Goal: Information Seeking & Learning: Understand process/instructions

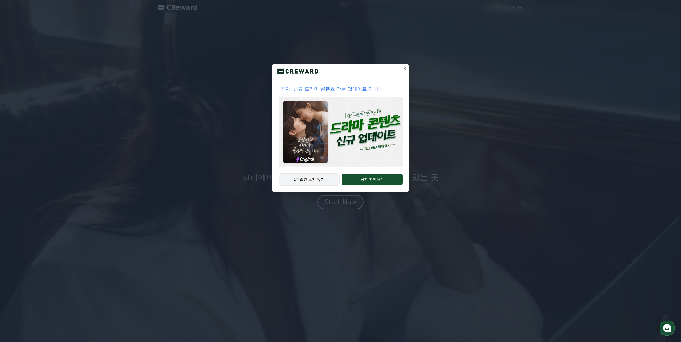
click at [326, 177] on button "1주일간 보지 않기" at bounding box center [309, 179] width 61 height 12
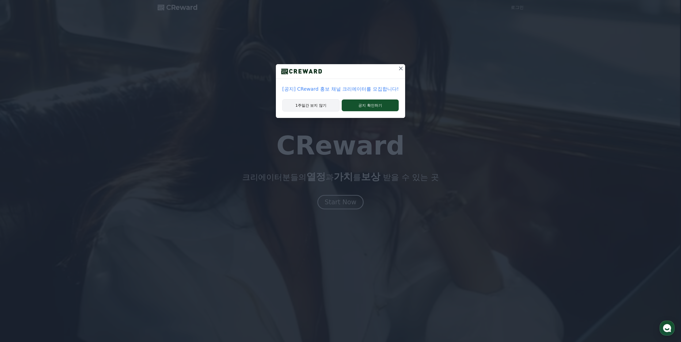
click at [322, 108] on button "1주일간 보지 않기" at bounding box center [310, 105] width 57 height 12
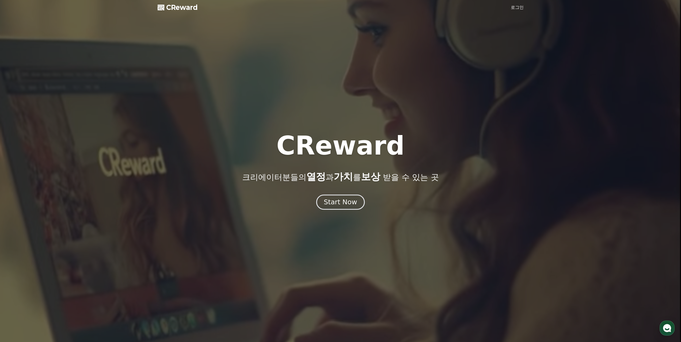
click at [334, 199] on div "Start Now" at bounding box center [340, 202] width 33 height 9
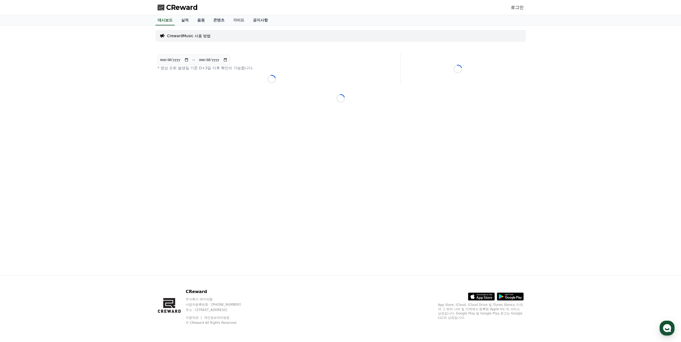
click at [513, 5] on link "로그인" at bounding box center [517, 7] width 13 height 6
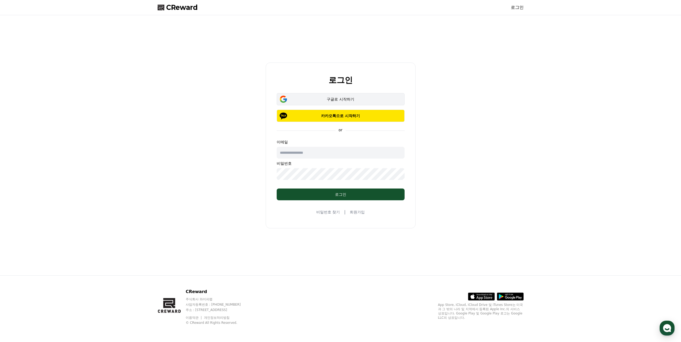
click at [337, 101] on div "구글로 시작하기" at bounding box center [340, 99] width 112 height 5
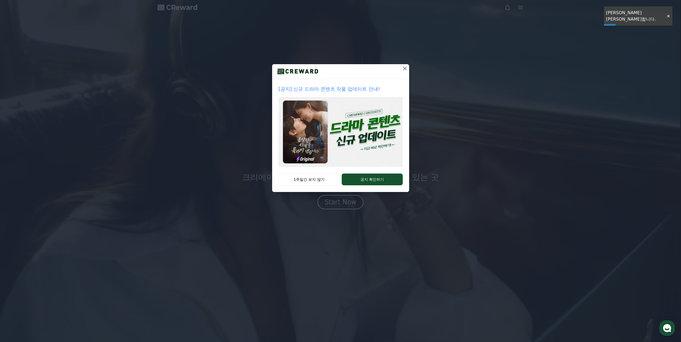
click at [405, 68] on icon at bounding box center [405, 69] width 4 height 4
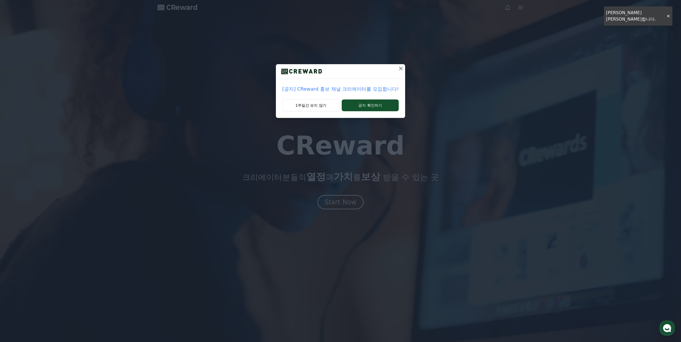
click at [401, 67] on icon at bounding box center [401, 68] width 6 height 6
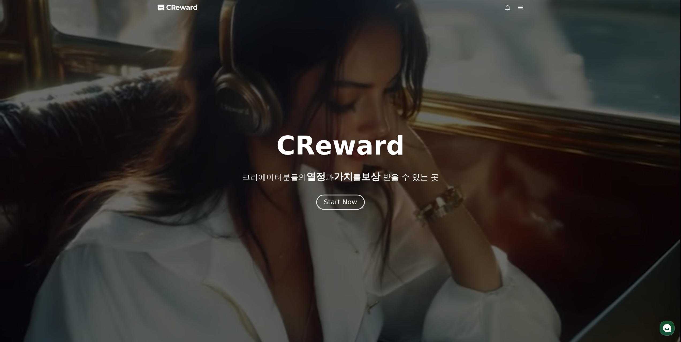
click at [349, 204] on div "Start Now" at bounding box center [340, 202] width 33 height 9
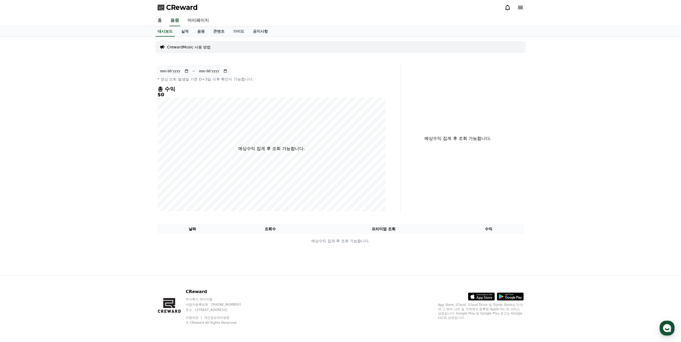
click at [288, 147] on p "예상수익 집계 후 조회 가능합니다." at bounding box center [271, 149] width 67 height 6
click at [193, 45] on p "CrewardMusic 사용 방법" at bounding box center [189, 46] width 44 height 5
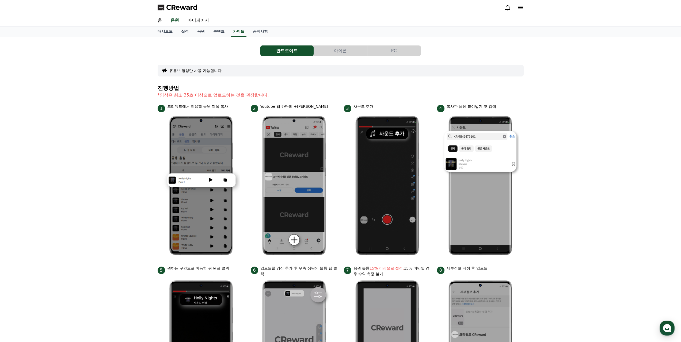
click at [133, 123] on div "안드로이드 아이폰 PC 유튜브 영상만 사용 가능합니다. 진행방법 *영상은 최소 35초 이상으로 업로드하는 것을 권장합니다. 1 크리워드에서 이…" at bounding box center [340, 232] width 681 height 391
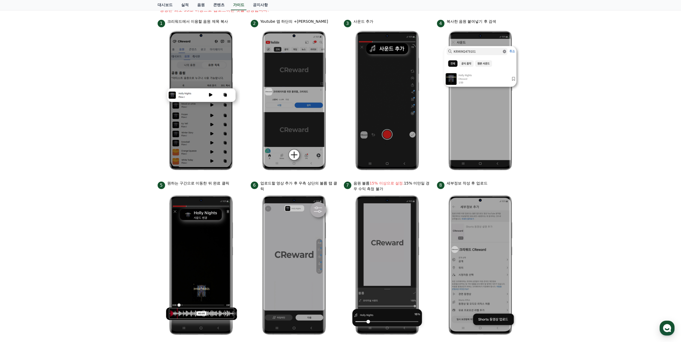
scroll to position [107, 0]
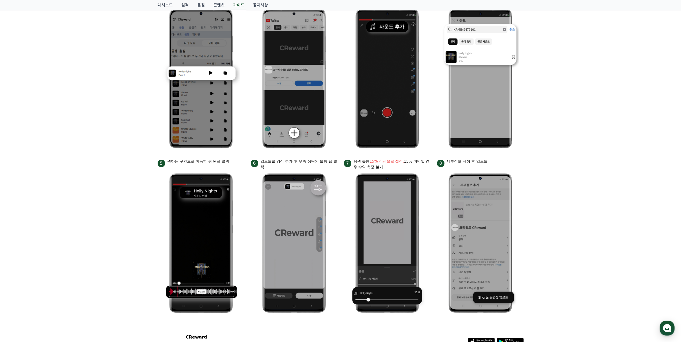
drag, startPoint x: 178, startPoint y: 161, endPoint x: 201, endPoint y: 163, distance: 22.6
click at [192, 162] on p "원하는 구간으로 이동한 뒤 완료 클릭" at bounding box center [198, 162] width 62 height 6
click at [204, 162] on p "원하는 구간으로 이동한 뒤 완료 클릭" at bounding box center [198, 162] width 62 height 6
click at [261, 163] on p "업로드할 영상 추가 후 우측 상단의 볼륨 탭 클릭" at bounding box center [298, 164] width 77 height 11
click at [274, 163] on p "업로드할 영상 추가 후 우측 상단의 볼륨 탭 클릭" at bounding box center [298, 164] width 77 height 11
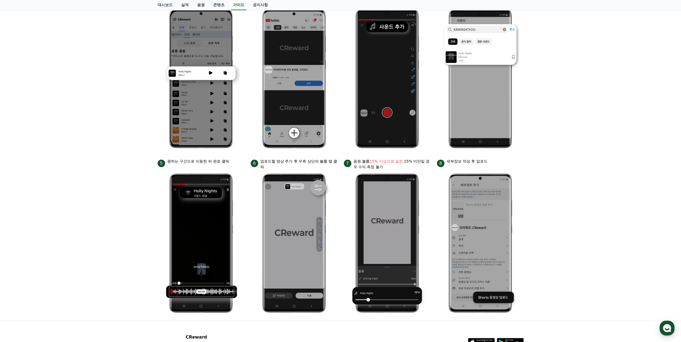
click at [275, 163] on p "업로드할 영상 추가 후 우측 상단의 볼륨 탭 클릭" at bounding box center [298, 164] width 77 height 11
drag, startPoint x: 289, startPoint y: 161, endPoint x: 302, endPoint y: 161, distance: 12.8
click at [291, 161] on p "업로드할 영상 추가 후 우측 상단의 볼륨 탭 클릭" at bounding box center [298, 164] width 77 height 11
click at [302, 161] on p "업로드할 영상 추가 후 우측 상단의 볼륨 탭 클릭" at bounding box center [298, 164] width 77 height 11
drag, startPoint x: 308, startPoint y: 161, endPoint x: 316, endPoint y: 162, distance: 7.8
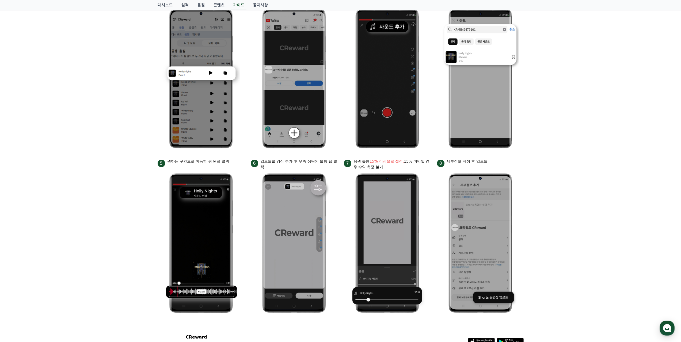
click at [308, 161] on p "업로드할 영상 추가 후 우측 상단의 볼륨 탭 클릭" at bounding box center [298, 164] width 77 height 11
drag, startPoint x: 319, startPoint y: 162, endPoint x: 291, endPoint y: 161, distance: 27.9
click at [291, 161] on p "업로드할 영상 추가 후 우측 상단의 볼륨 탭 클릭" at bounding box center [298, 164] width 77 height 11
click at [283, 160] on p "업로드할 영상 추가 후 우측 상단의 볼륨 탭 클릭" at bounding box center [298, 164] width 77 height 11
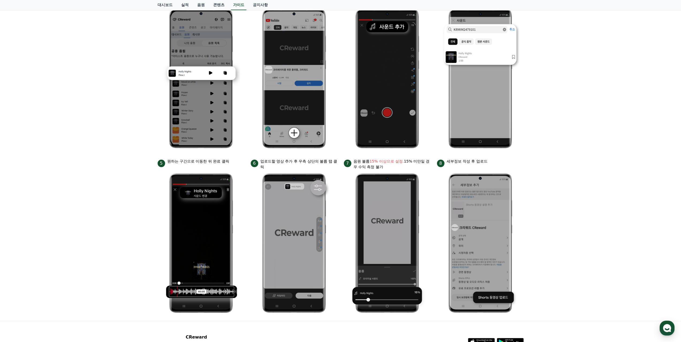
click at [291, 161] on p "업로드할 영상 추가 후 우측 상단의 볼륨 탭 클릭" at bounding box center [298, 164] width 77 height 11
click at [292, 161] on p "업로드할 영상 추가 후 우측 상단의 볼륨 탭 클릭" at bounding box center [298, 164] width 77 height 11
click at [287, 161] on p "업로드할 영상 추가 후 우측 상단의 볼륨 탭 클릭" at bounding box center [298, 164] width 77 height 11
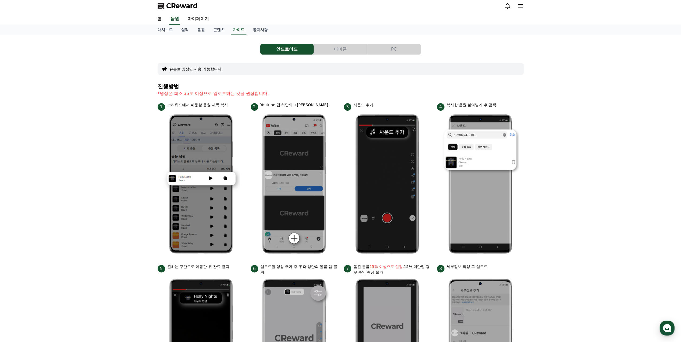
scroll to position [0, 0]
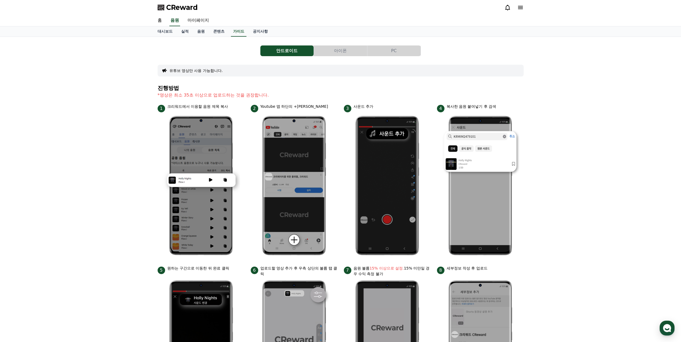
click at [331, 58] on div "안드로이드 아이폰 PC 유튜브 영상만 사용 가능합니다. 진행방법 *영상은 최소 35초 이상으로 업로드하는 것을 권장합니다. 1 크리워드에서 이…" at bounding box center [341, 232] width 366 height 383
click at [332, 52] on button "아이폰" at bounding box center [340, 50] width 53 height 11
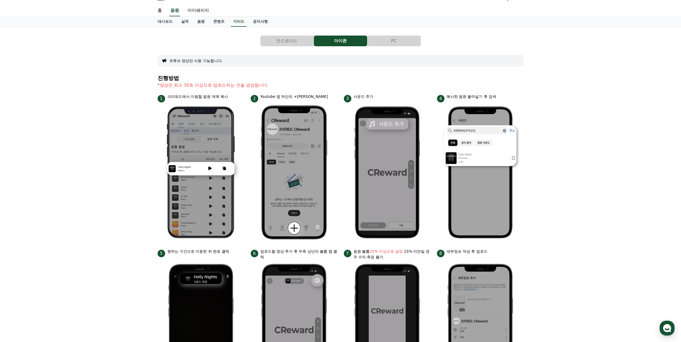
scroll to position [27, 0]
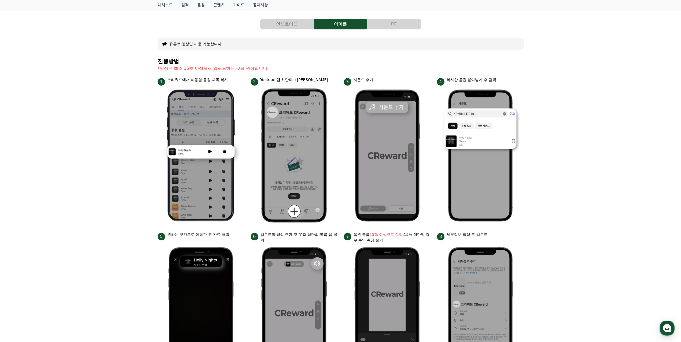
click at [116, 178] on div "안드로이드 아이폰 PC 유튜브 영상만 사용 가능합니다. 진행방법 *영상은 최소 35초 이상으로 업로드하는 것을 권장합니다. 1 크리워드에서 이…" at bounding box center [340, 198] width 681 height 377
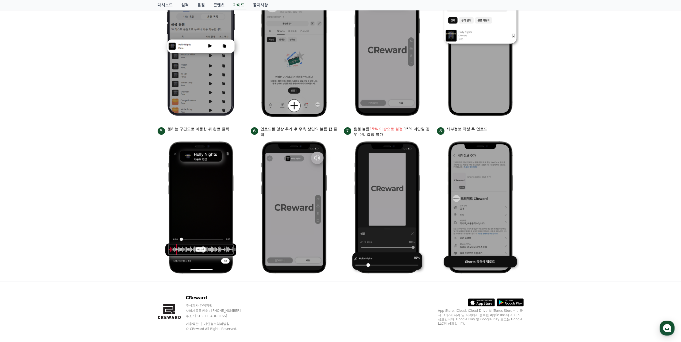
scroll to position [134, 0]
